Goal: Task Accomplishment & Management: Complete application form

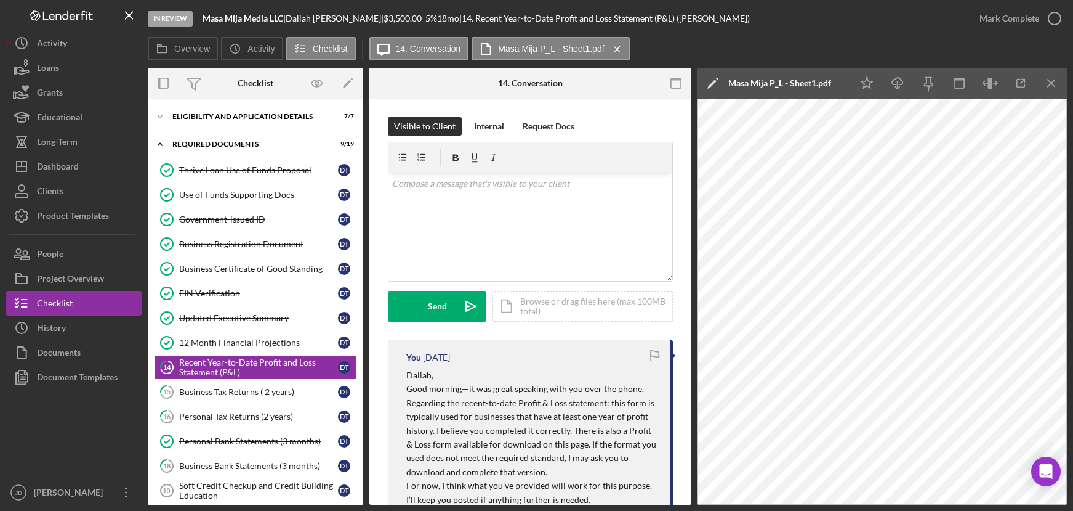
scroll to position [346, 0]
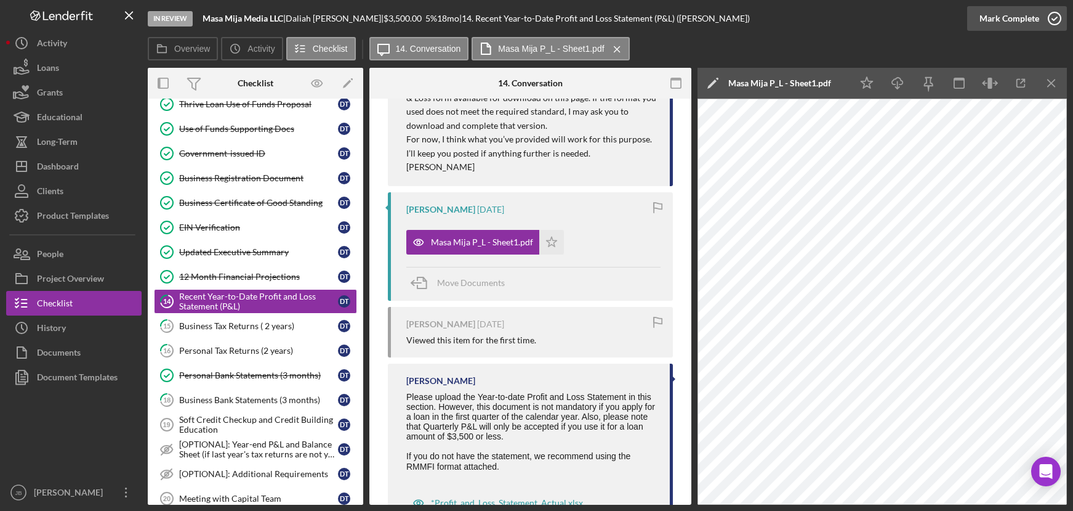
click at [1054, 22] on icon "button" at bounding box center [1055, 18] width 31 height 31
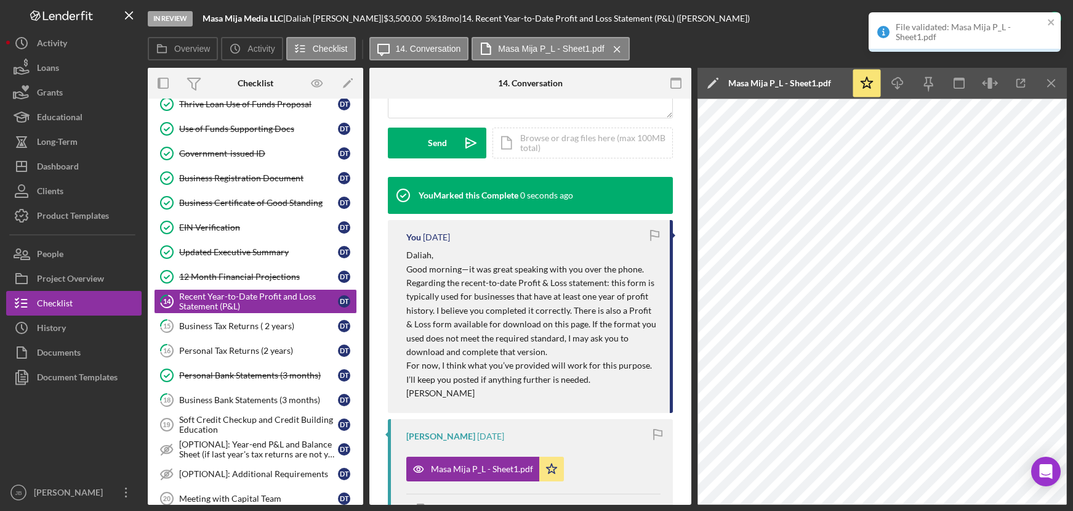
scroll to position [572, 0]
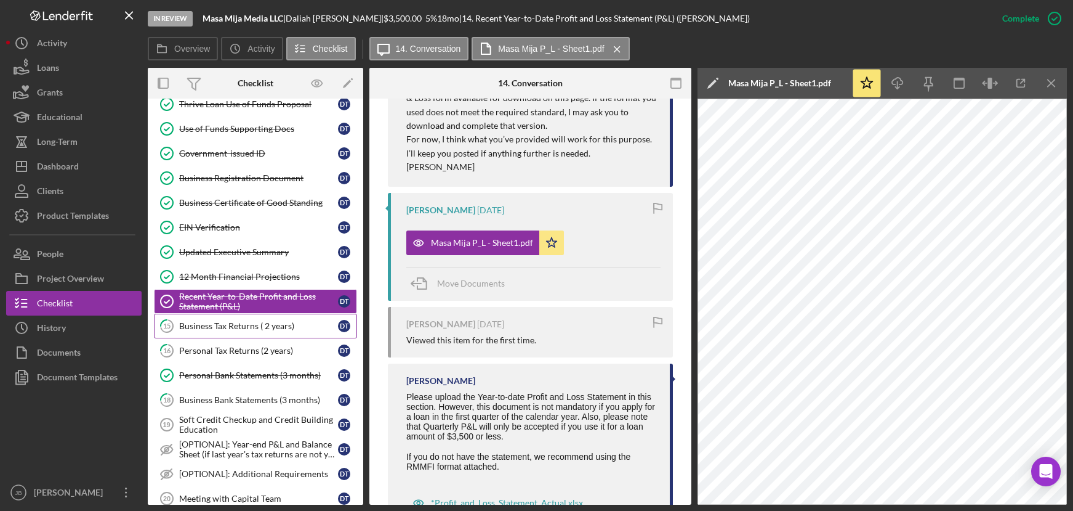
click at [204, 323] on div "Business Tax Returns ( 2 years)" at bounding box center [258, 326] width 159 height 10
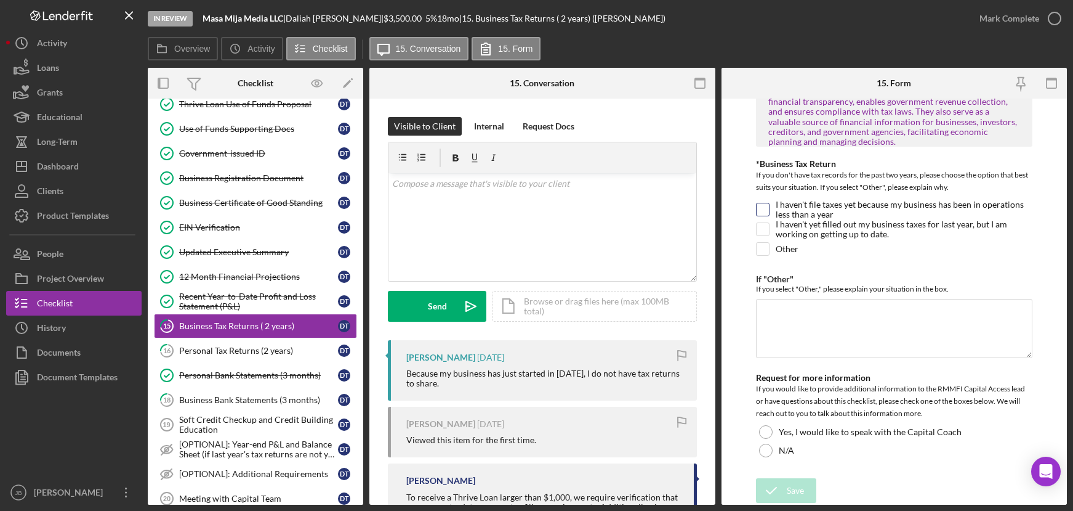
click at [762, 207] on input "I haven't file taxes yet because my business has been in operations less than a…" at bounding box center [763, 209] width 12 height 12
checkbox input "true"
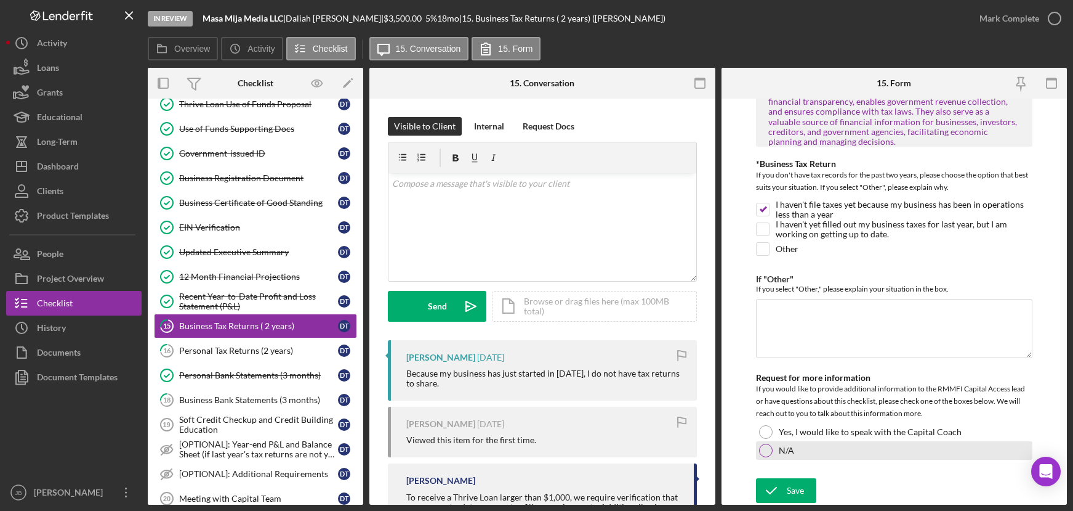
click at [762, 451] on div at bounding box center [766, 450] width 14 height 14
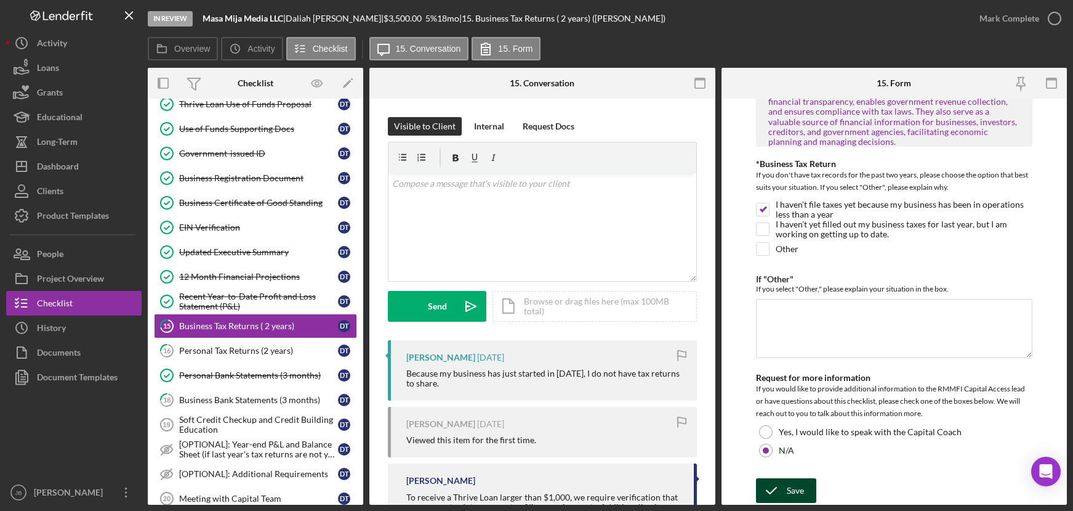
click at [787, 492] on div "Save" at bounding box center [795, 490] width 17 height 25
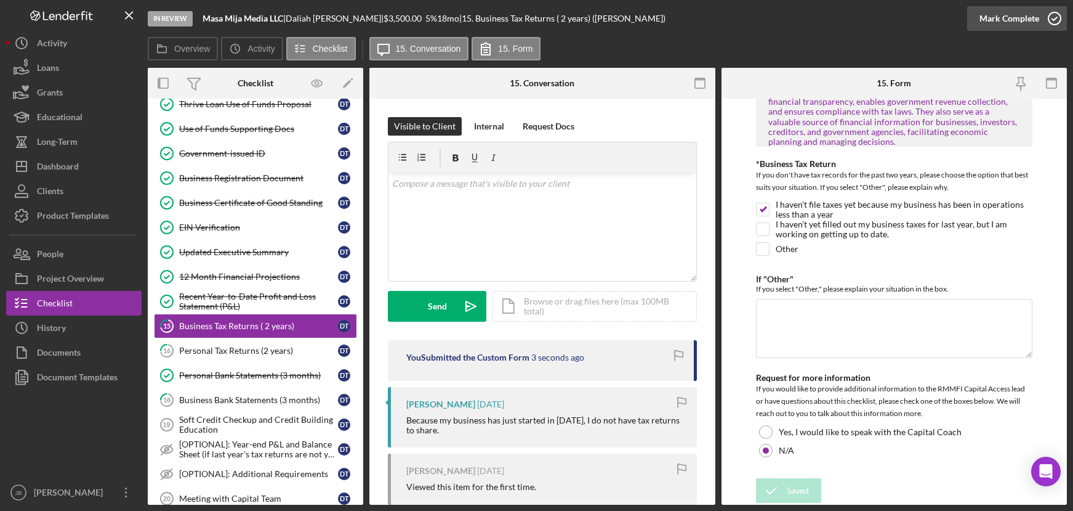
click at [1052, 22] on icon "button" at bounding box center [1055, 18] width 31 height 31
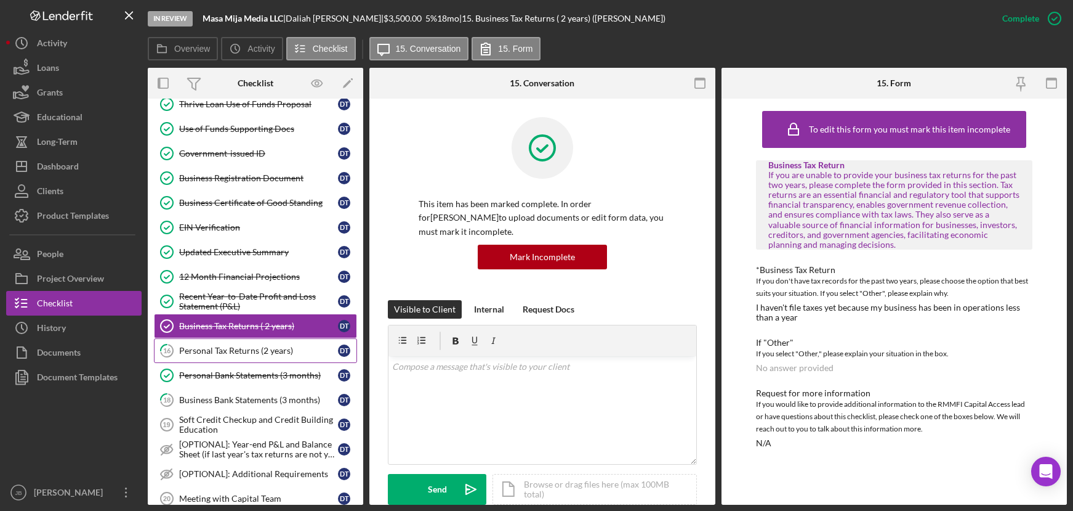
click at [219, 352] on div "Personal Tax Returns (2 years)" at bounding box center [258, 350] width 159 height 10
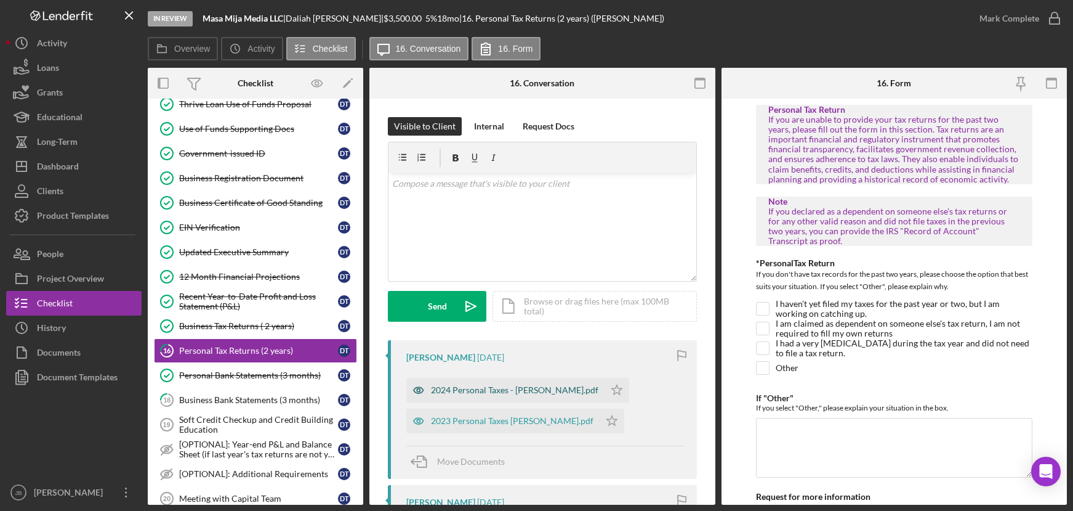
click at [514, 387] on div "2024 Personal Taxes - [PERSON_NAME].pdf" at bounding box center [515, 390] width 168 height 10
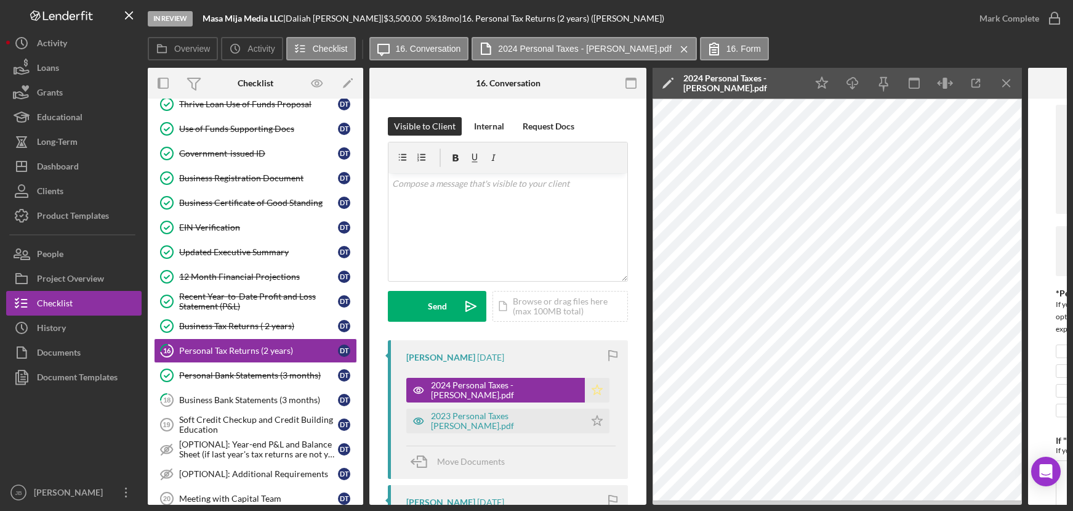
click at [589, 393] on icon "Icon/Star" at bounding box center [597, 390] width 25 height 25
click at [503, 414] on div "2023 Personal Taxes [PERSON_NAME].pdf" at bounding box center [495, 420] width 179 height 25
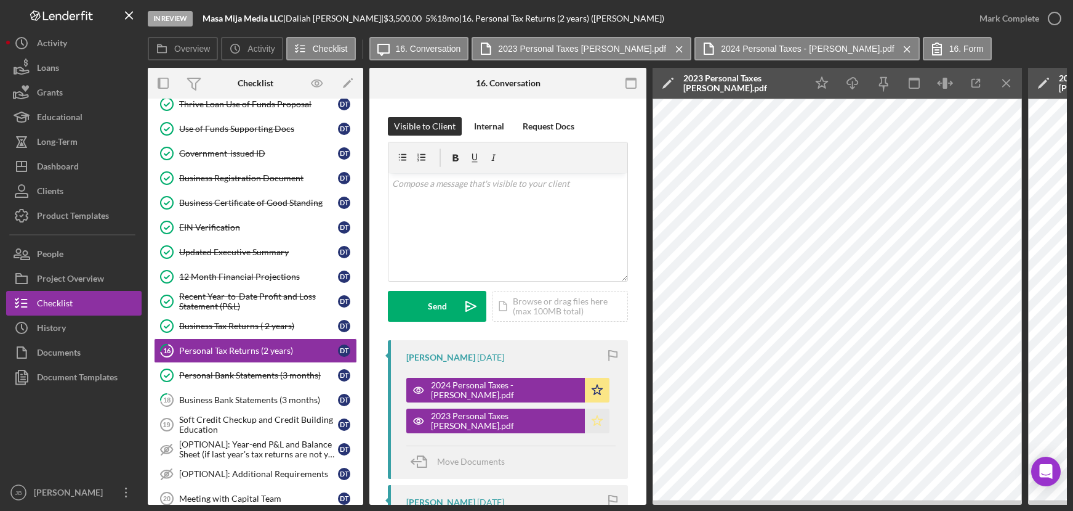
click at [593, 416] on polygon "button" at bounding box center [597, 420] width 10 height 10
click at [1051, 20] on icon "button" at bounding box center [1055, 18] width 31 height 31
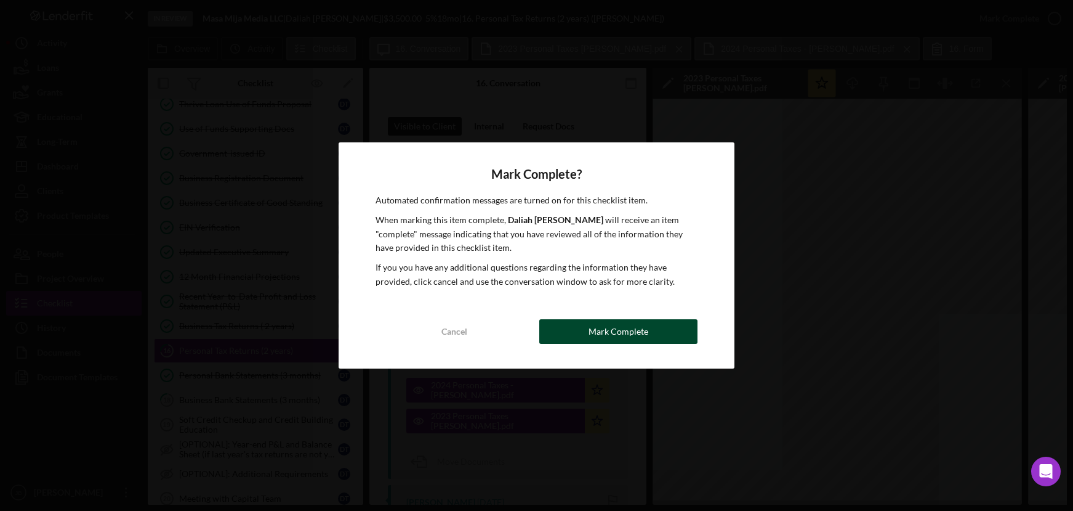
click at [615, 334] on div "Mark Complete" at bounding box center [619, 331] width 60 height 25
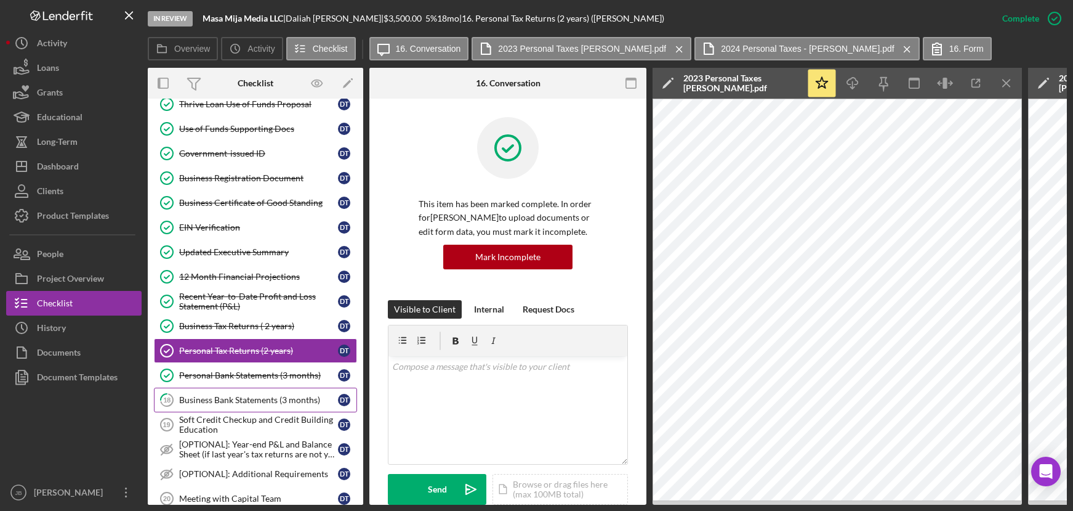
click at [269, 395] on div "Business Bank Statements (3 months)" at bounding box center [258, 400] width 159 height 10
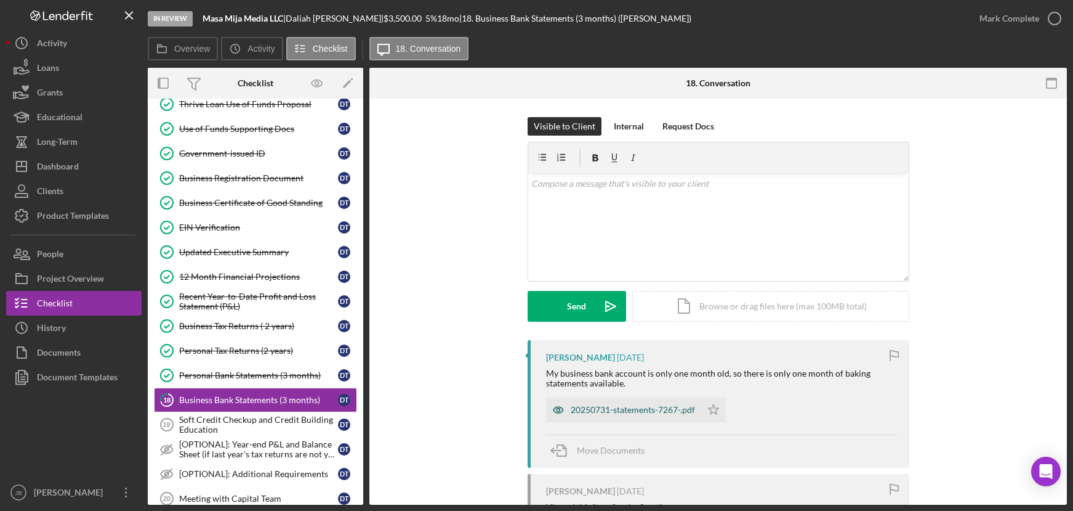
click at [602, 408] on div "20250731-statements-7267-.pdf" at bounding box center [633, 410] width 124 height 10
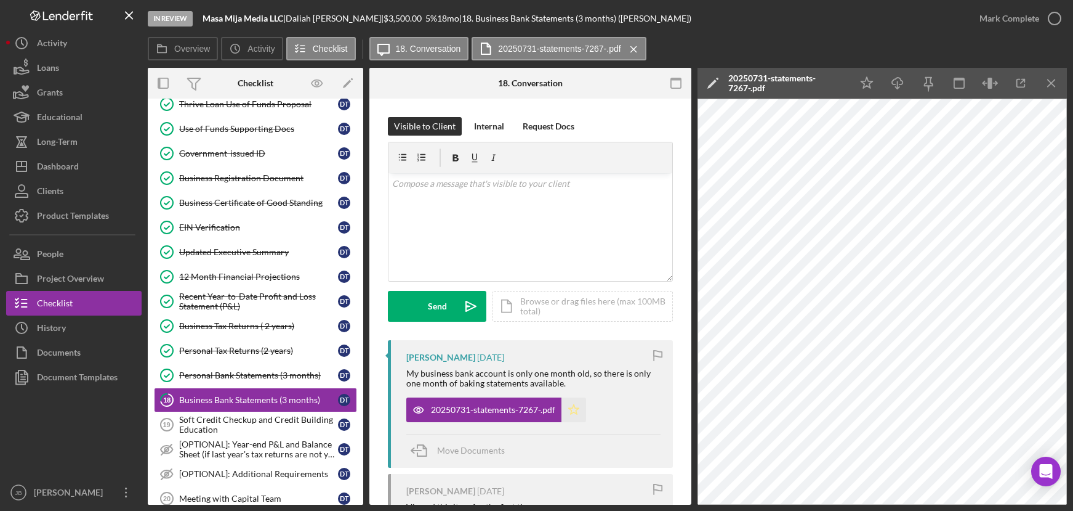
click at [570, 410] on icon "Icon/Star" at bounding box center [574, 409] width 25 height 25
click at [1060, 18] on icon "button" at bounding box center [1055, 18] width 31 height 31
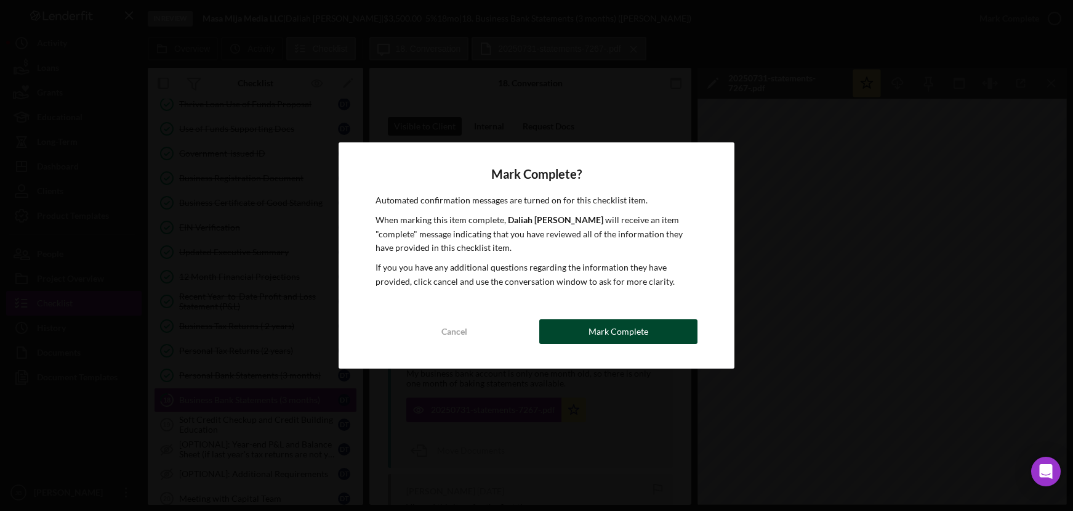
click at [597, 326] on div "Mark Complete" at bounding box center [619, 331] width 60 height 25
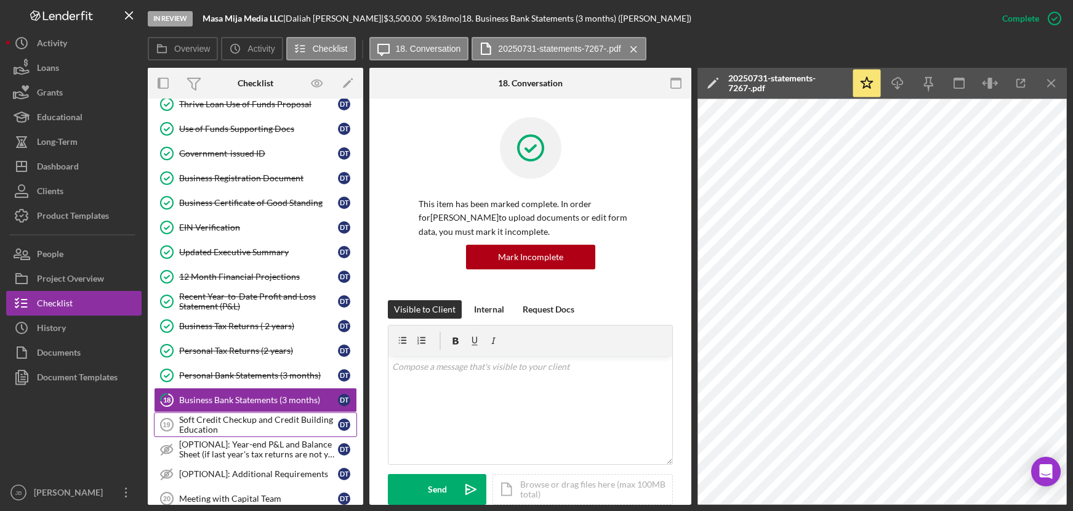
click at [289, 422] on div "Soft Credit Checkup and Credit Building Education" at bounding box center [258, 424] width 159 height 20
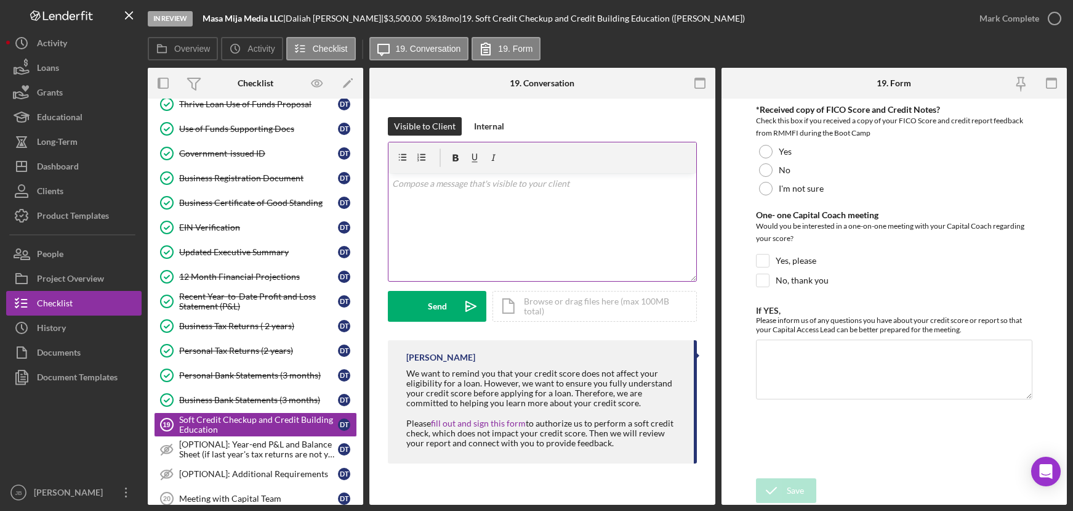
scroll to position [66, 0]
click at [769, 171] on div at bounding box center [766, 170] width 14 height 14
click at [764, 264] on input "Yes, please" at bounding box center [763, 260] width 12 height 12
checkbox input "true"
click at [789, 365] on textarea "If YES," at bounding box center [894, 368] width 277 height 59
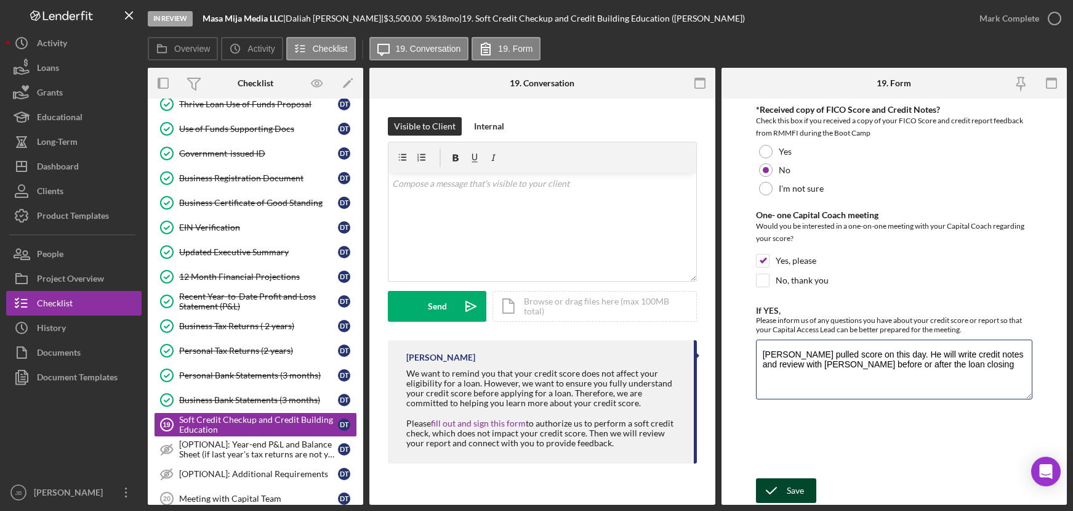
type textarea "[PERSON_NAME] pulled score on this day. He will write credit notes and review w…"
click at [788, 491] on div "Save" at bounding box center [795, 490] width 17 height 25
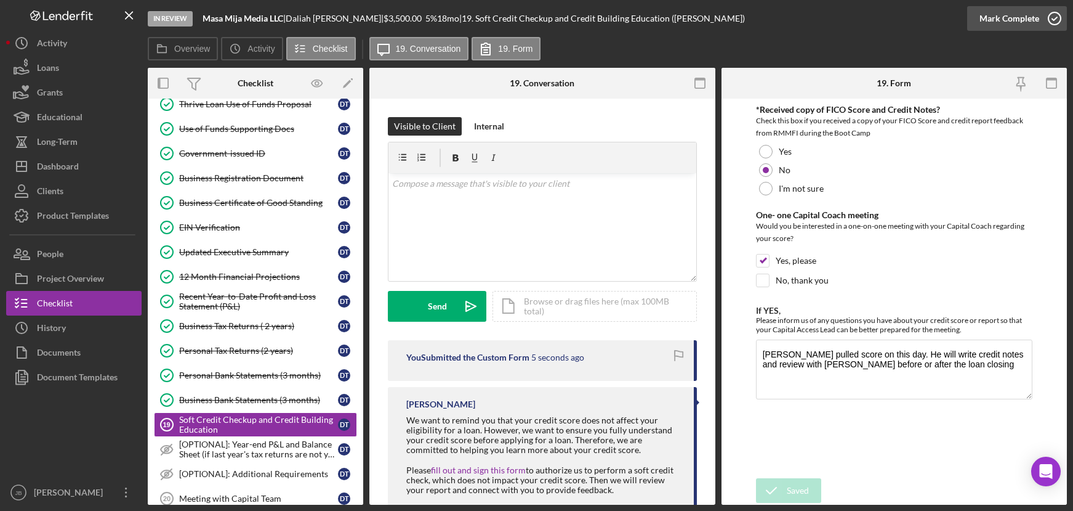
click at [1055, 23] on icon "button" at bounding box center [1055, 18] width 31 height 31
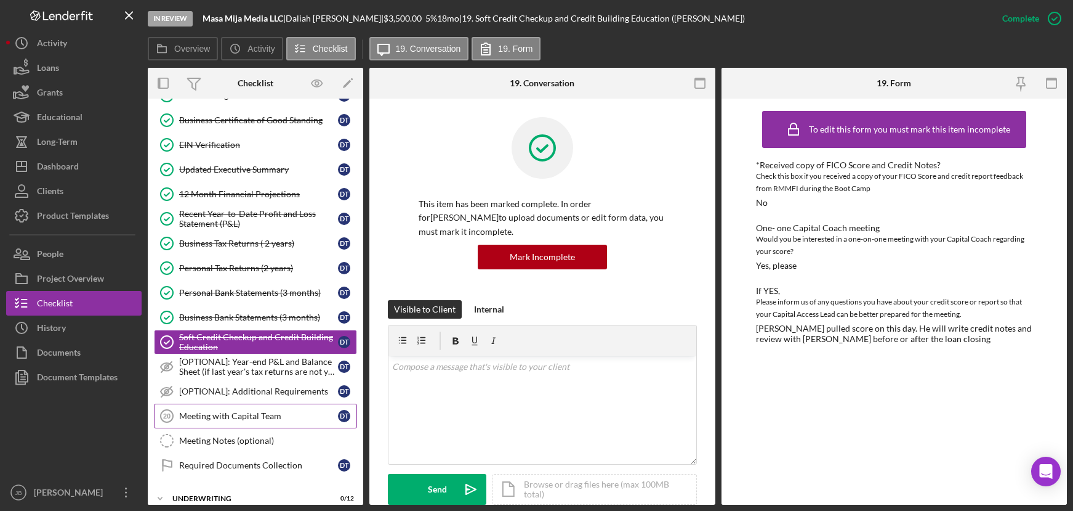
scroll to position [156, 0]
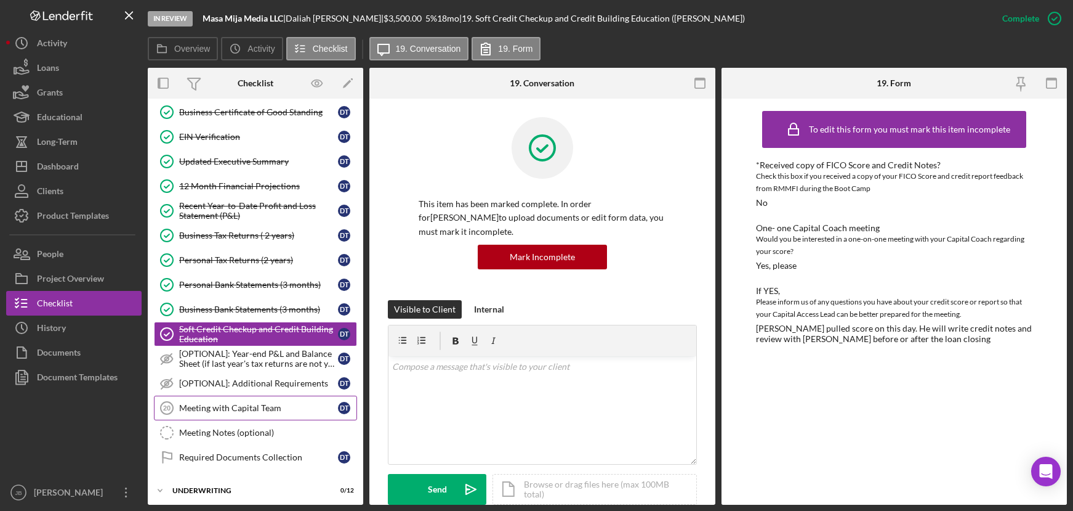
click at [278, 411] on div "Meeting with Capital Team" at bounding box center [258, 408] width 159 height 10
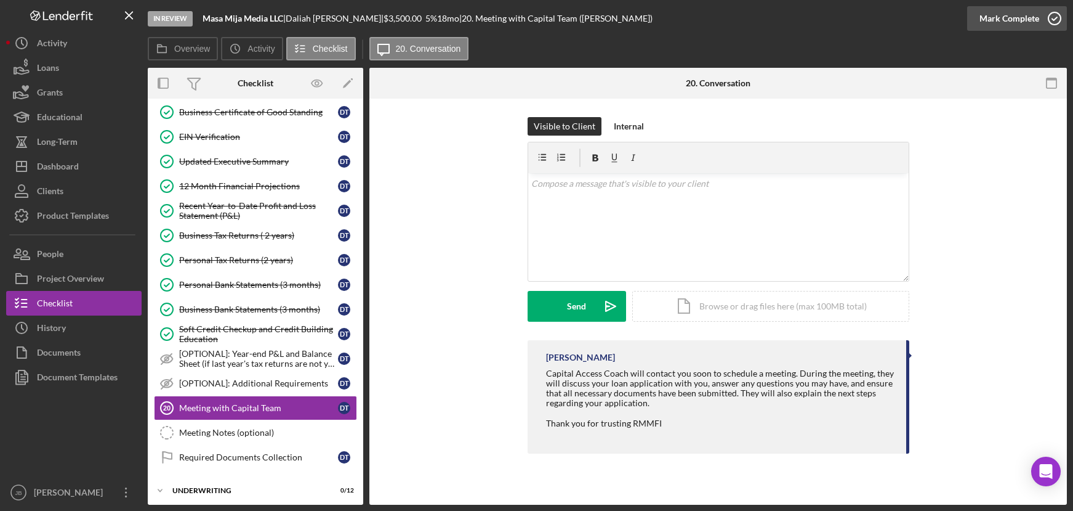
click at [1058, 22] on icon "button" at bounding box center [1055, 18] width 31 height 31
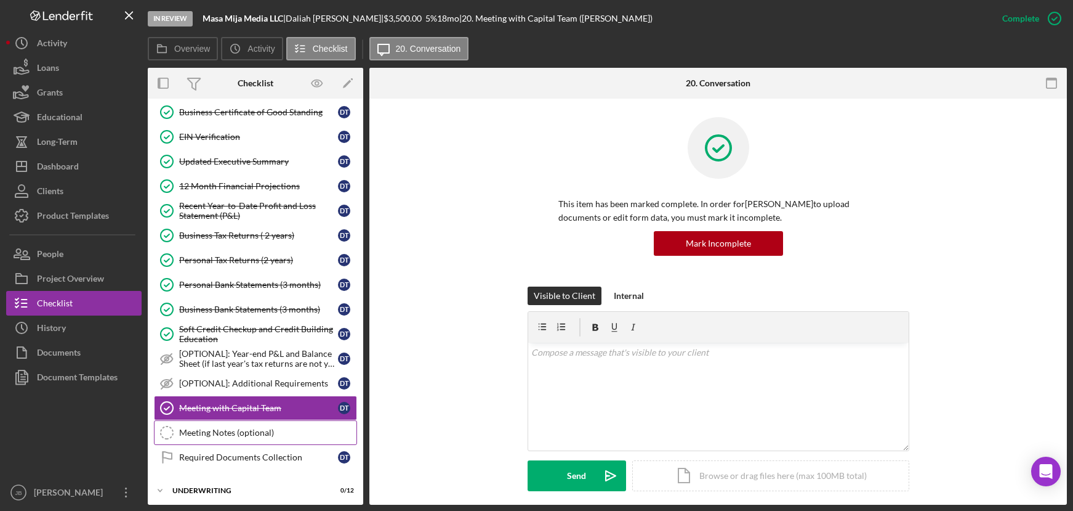
click at [188, 430] on div "Meeting Notes (optional)" at bounding box center [267, 432] width 177 height 10
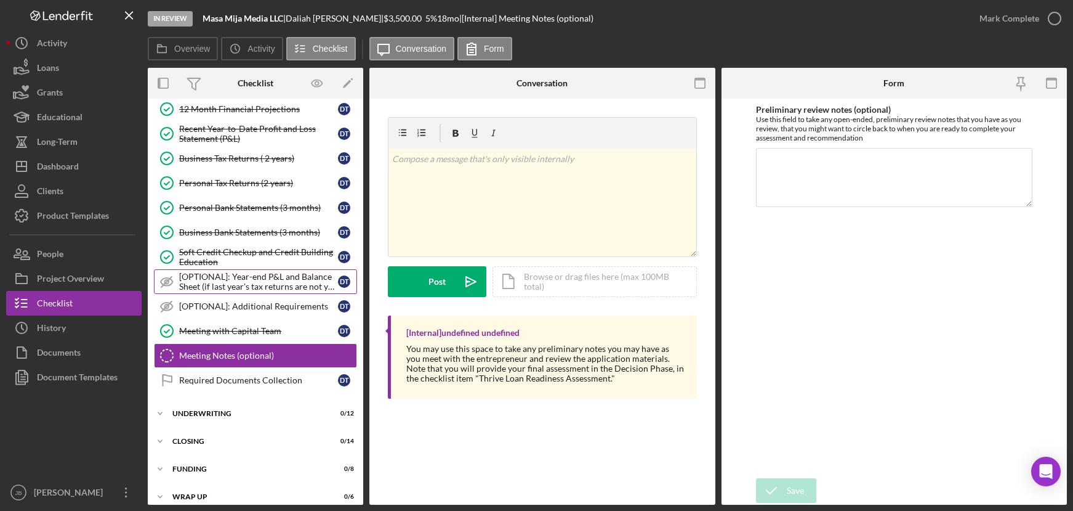
scroll to position [244, 0]
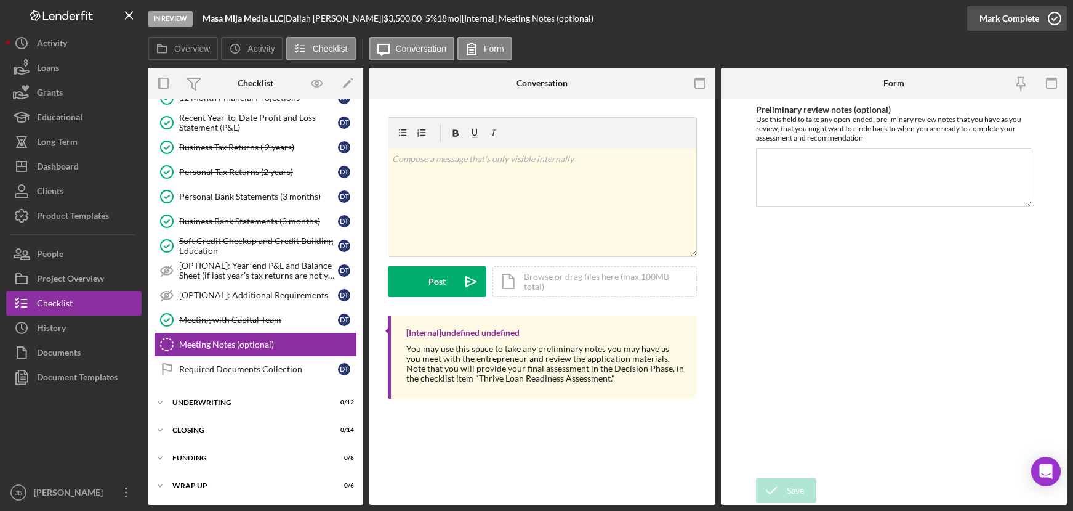
click at [1057, 18] on icon "button" at bounding box center [1055, 18] width 31 height 31
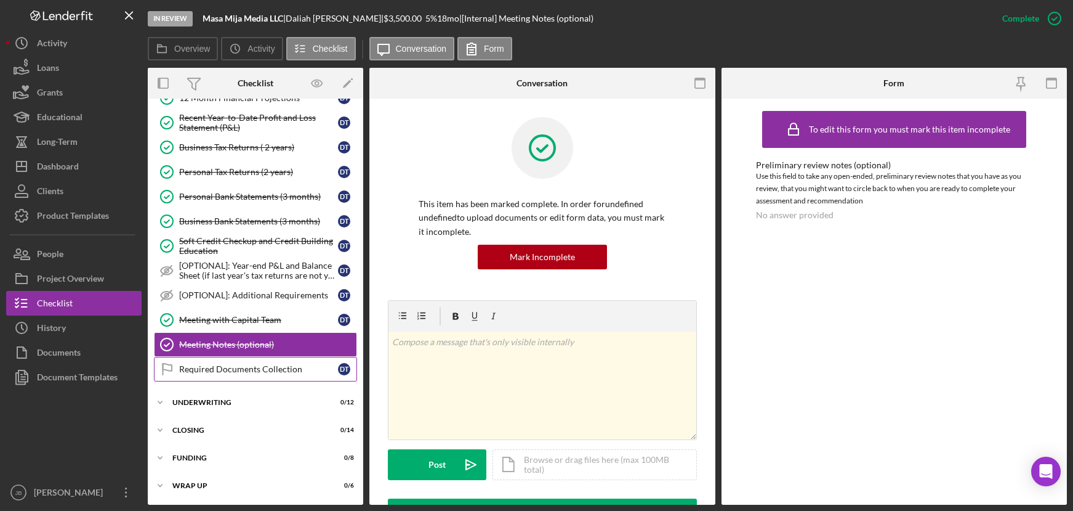
click at [211, 368] on div "Required Documents Collection" at bounding box center [258, 369] width 159 height 10
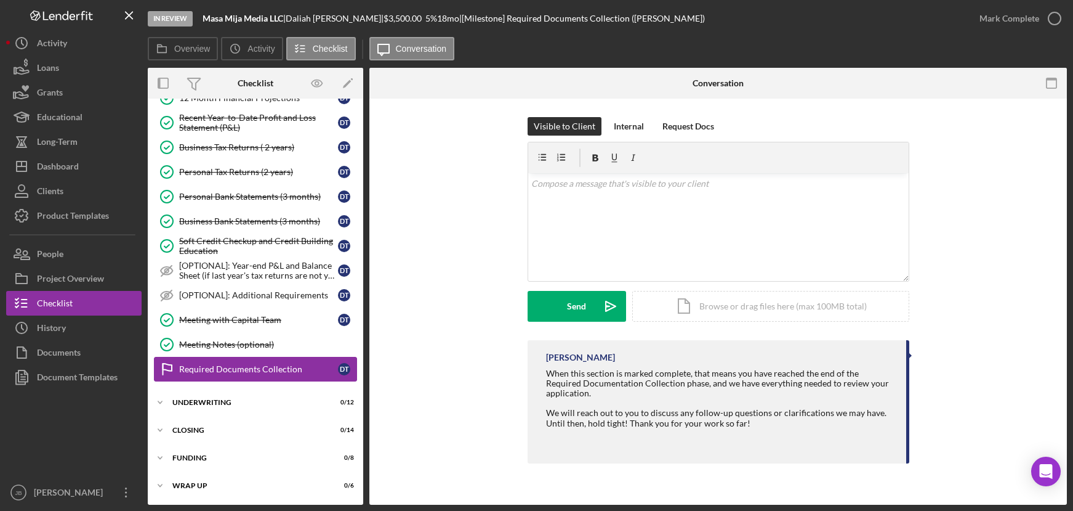
scroll to position [244, 0]
click at [1060, 19] on icon "button" at bounding box center [1055, 18] width 31 height 31
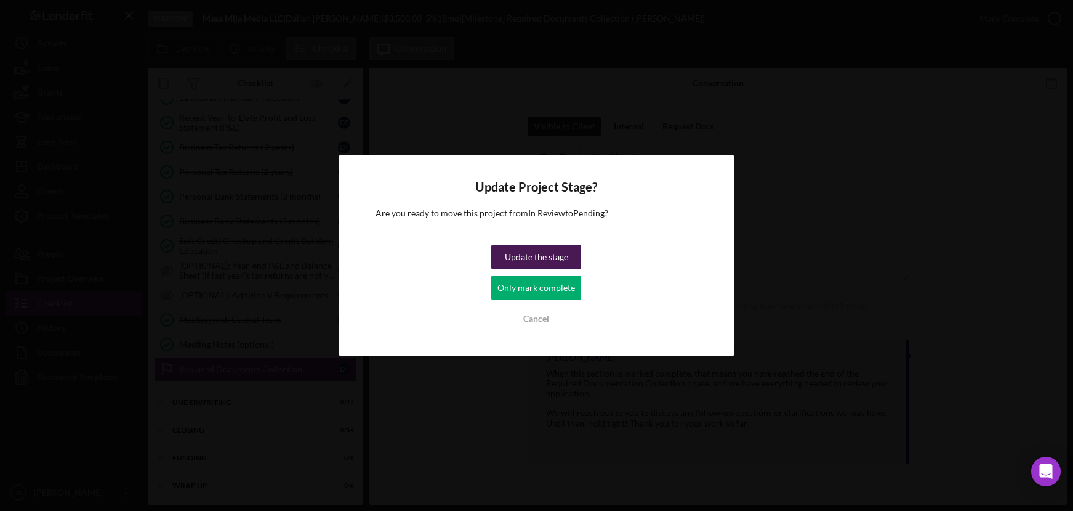
click at [535, 254] on div "Update the stage" at bounding box center [536, 256] width 63 height 25
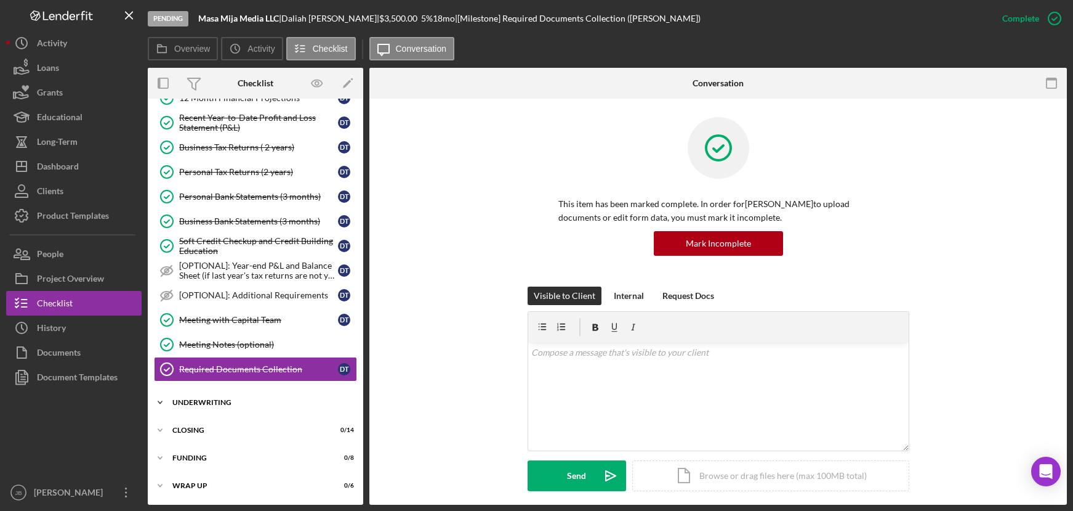
click at [239, 400] on div "UNDERWRITING" at bounding box center [260, 401] width 176 height 7
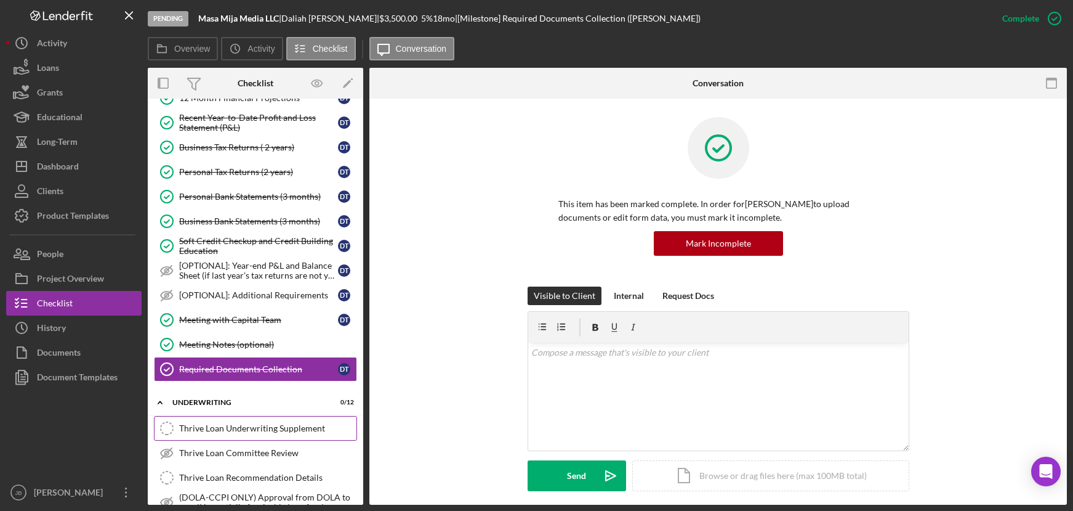
click at [250, 430] on div "Thrive Loan Underwriting Supplement" at bounding box center [267, 428] width 177 height 10
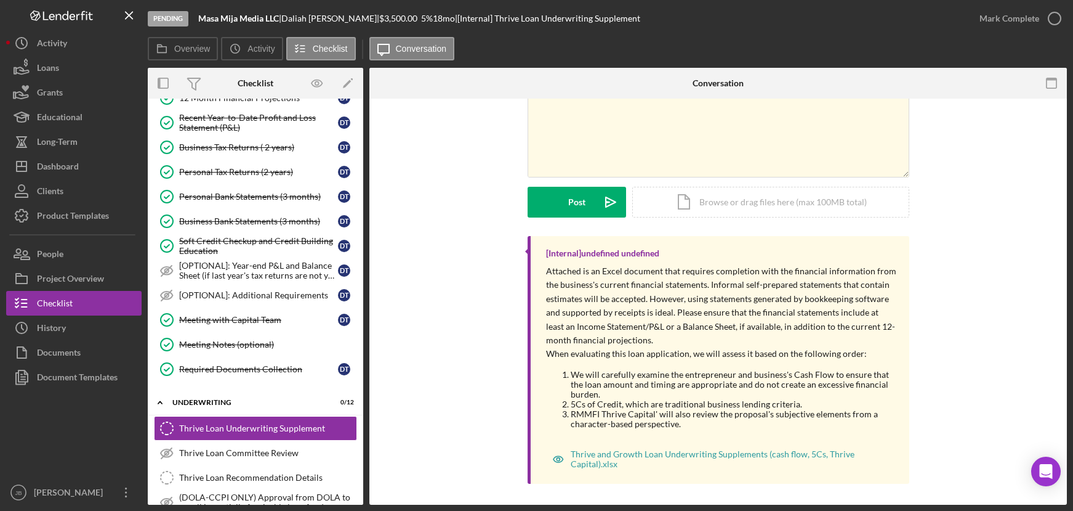
scroll to position [108, 0]
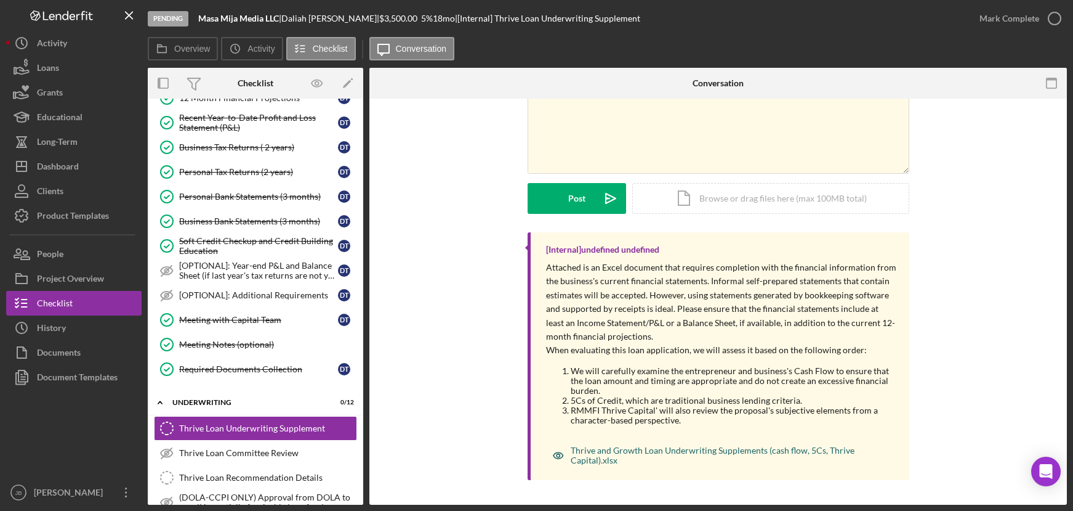
click at [612, 453] on div "Thrive and Growth Loan Underwriting Supplements (cash flow, 5Cs, Thrive Capital…" at bounding box center [728, 455] width 314 height 20
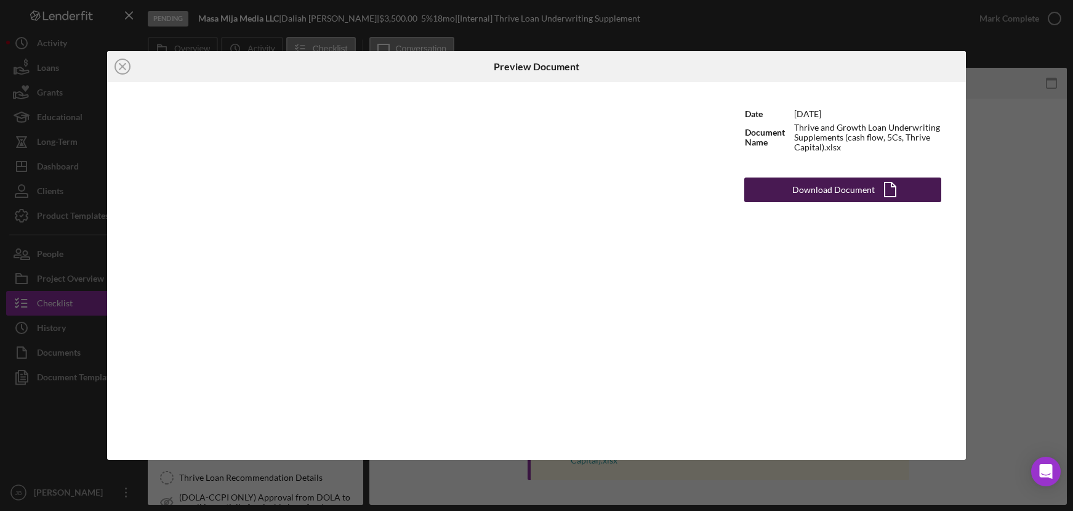
click at [813, 196] on div "Download Document" at bounding box center [834, 189] width 83 height 25
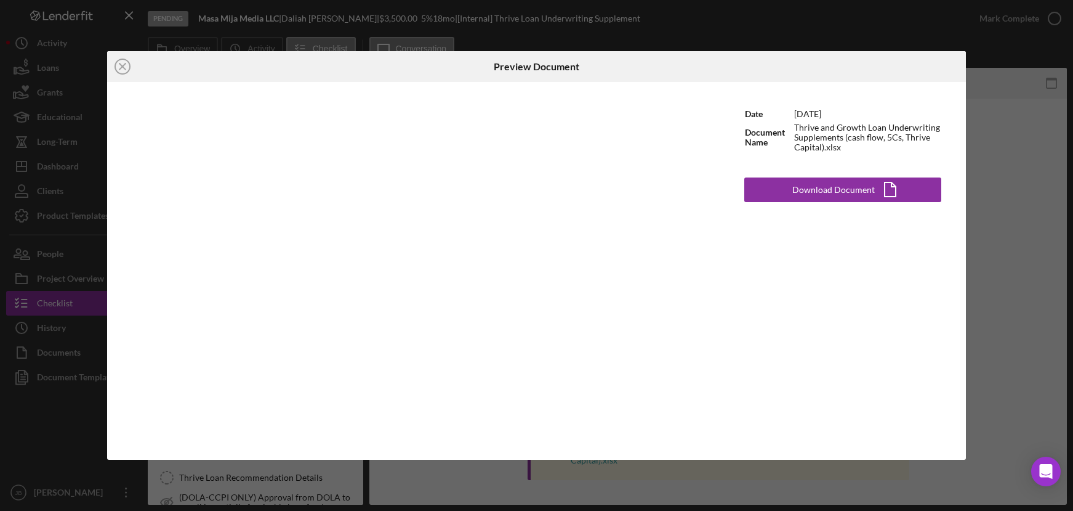
click at [986, 301] on div "Icon/Close Preview Document Date [DATE] Document Name Thrive and Growth Loan Un…" at bounding box center [536, 255] width 1073 height 511
